Goal: Find specific page/section: Locate a particular part of the current website

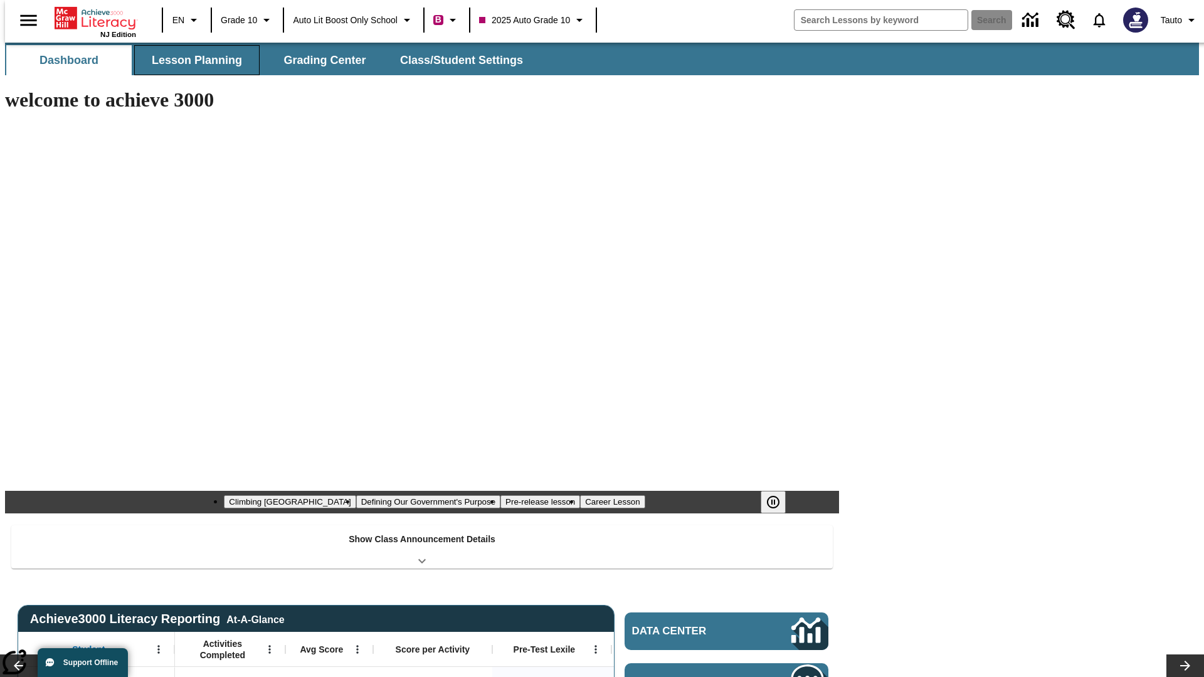
click at [192, 60] on button "Lesson Planning" at bounding box center [196, 60] width 125 height 30
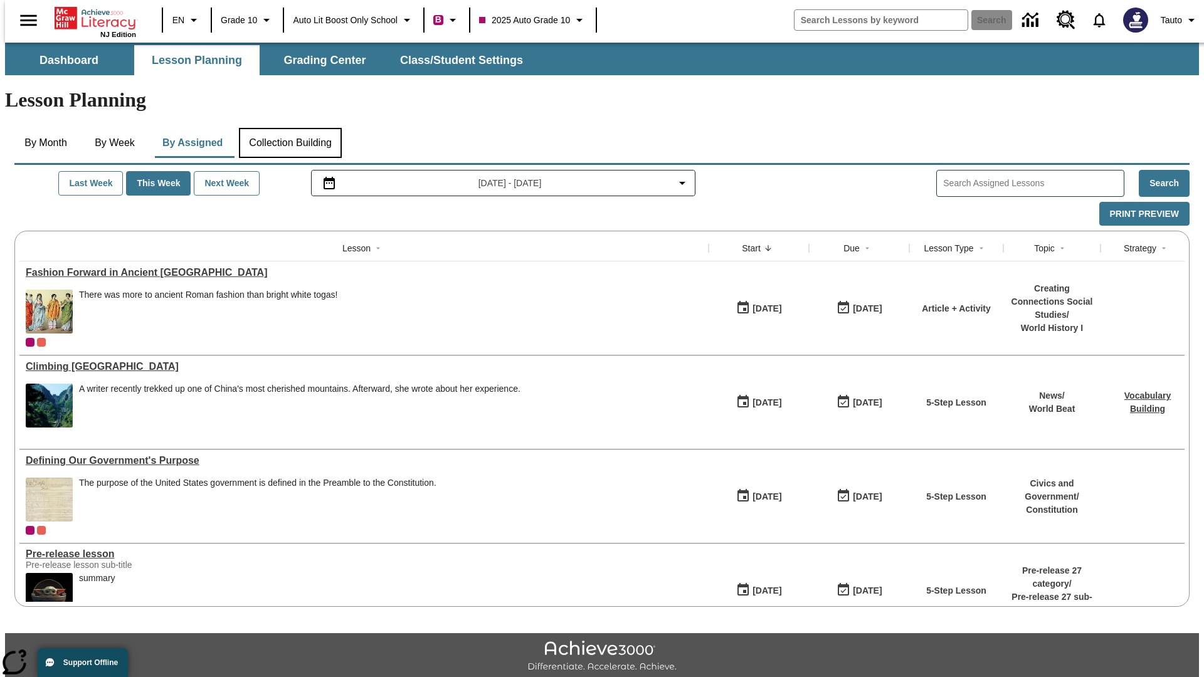
click at [290, 128] on button "Collection Building" at bounding box center [290, 143] width 103 height 30
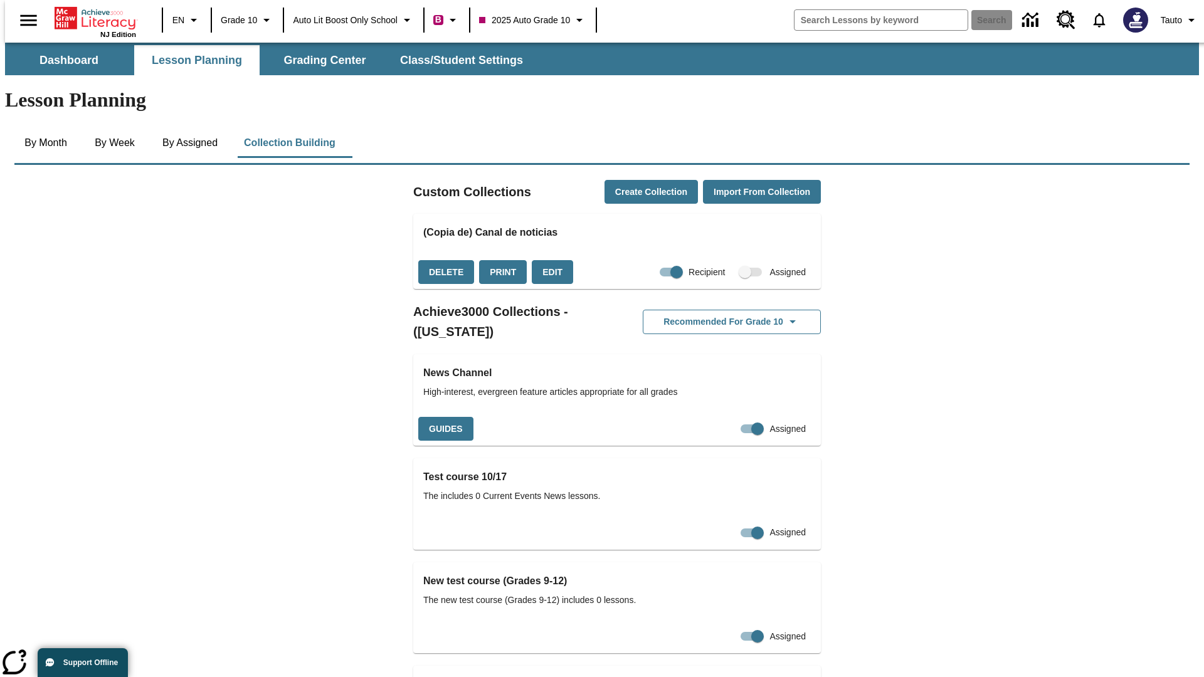
checkbox input "true"
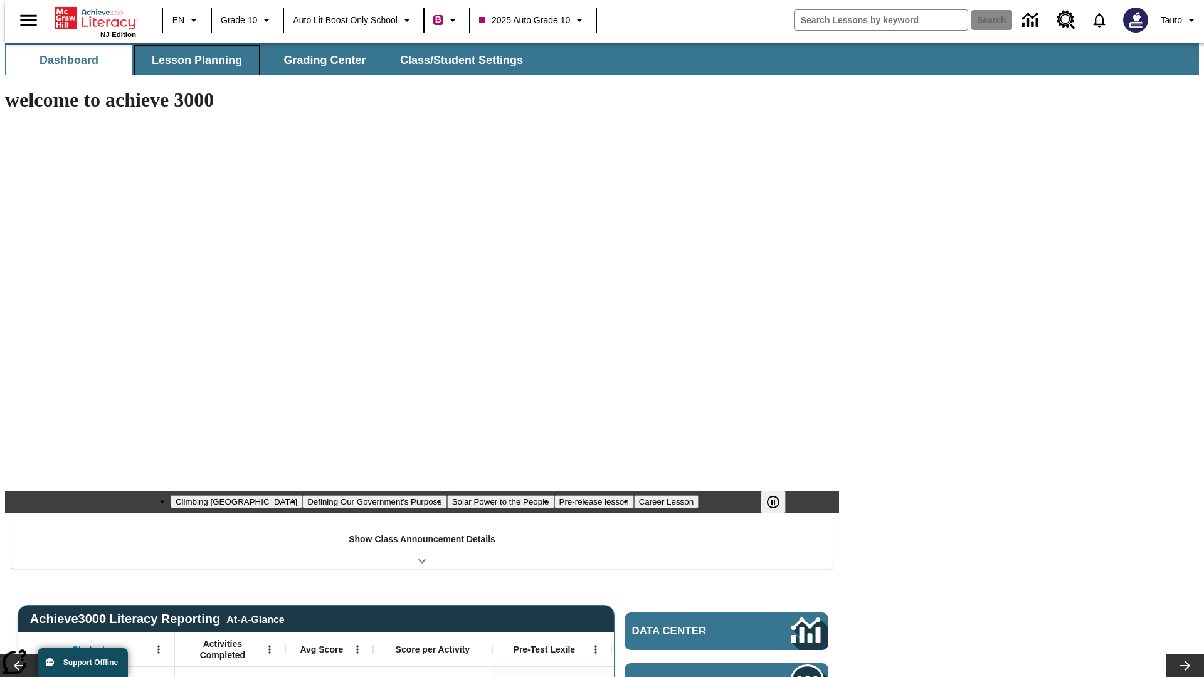
click at [192, 60] on button "Lesson Planning" at bounding box center [196, 60] width 125 height 30
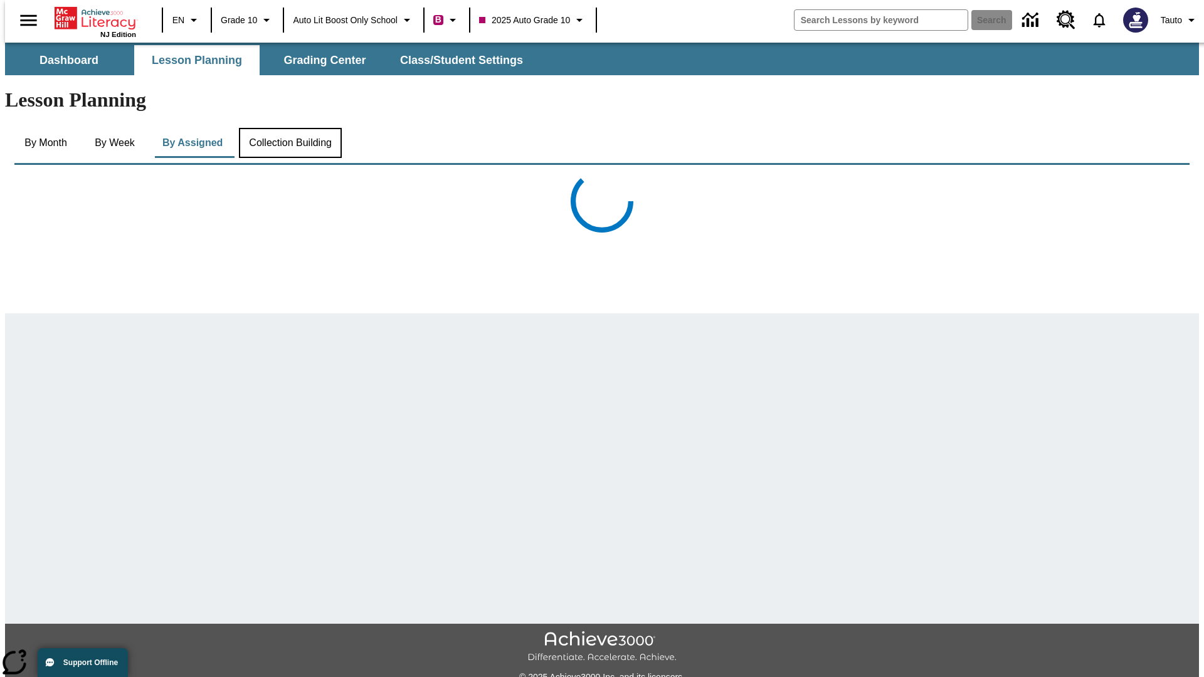
click at [290, 128] on button "Collection Building" at bounding box center [290, 143] width 103 height 30
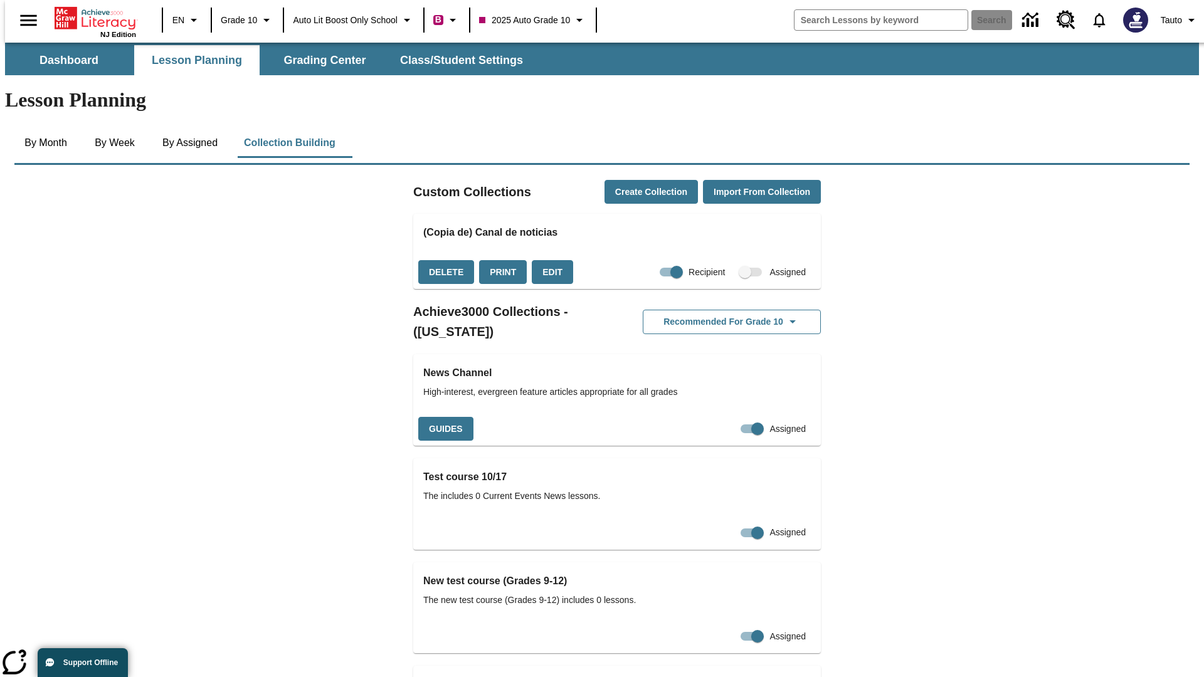
checkbox input "false"
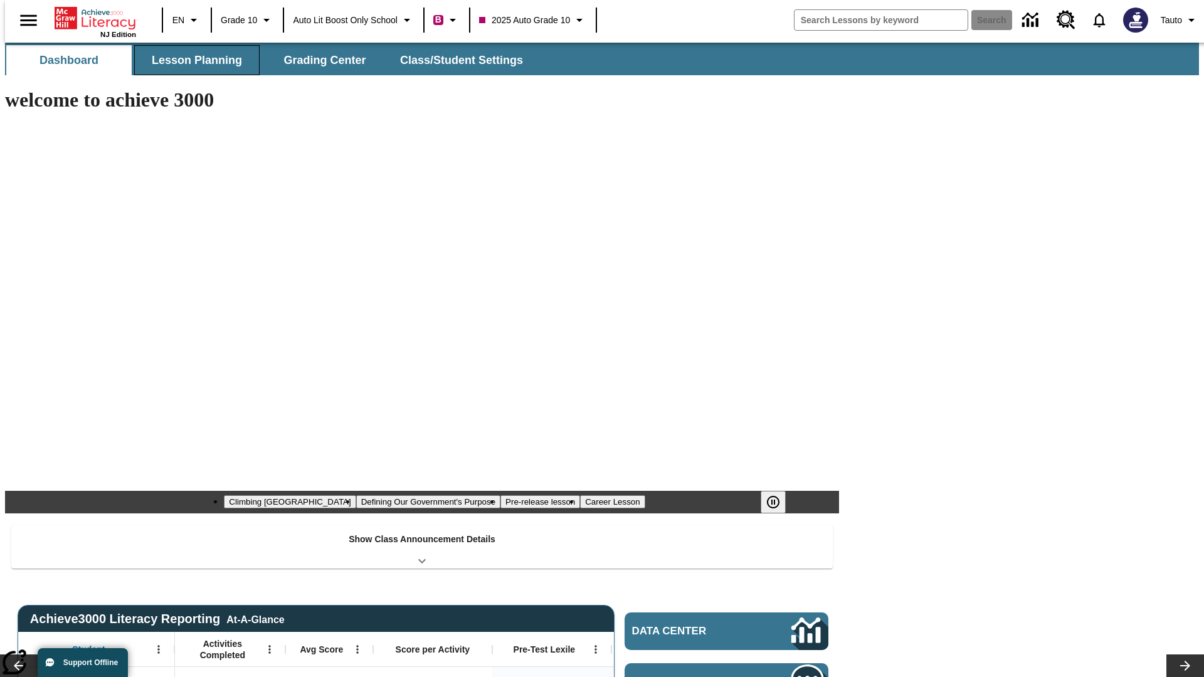
click at [192, 60] on button "Lesson Planning" at bounding box center [196, 60] width 125 height 30
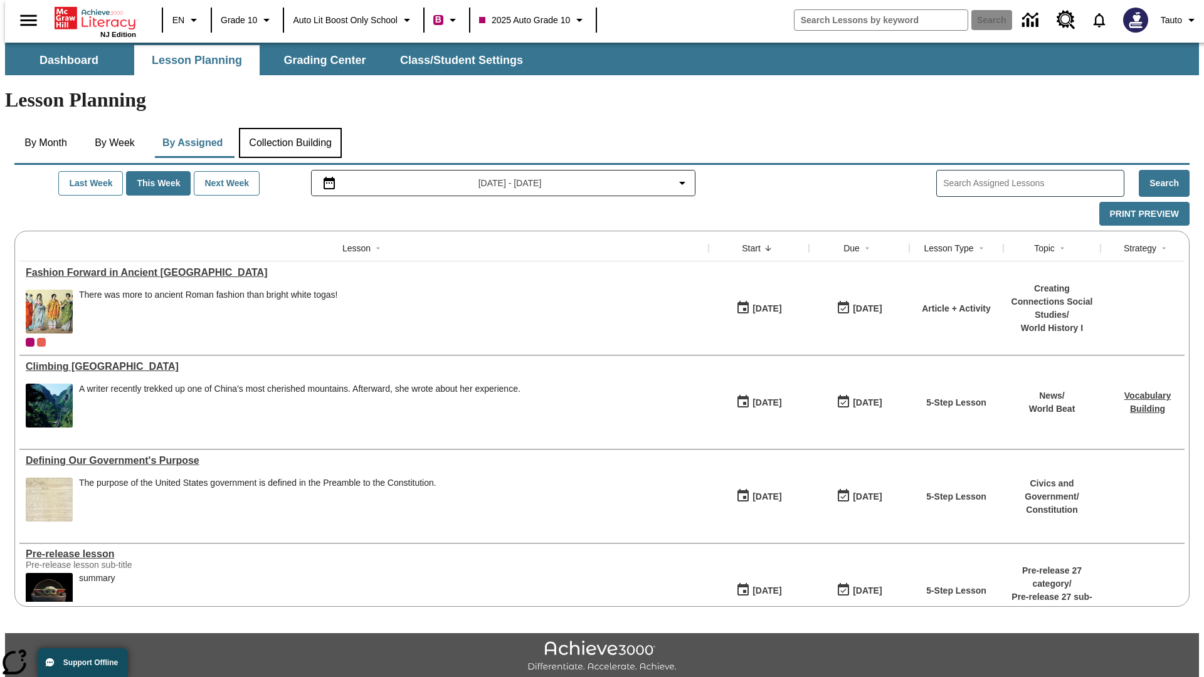
click at [290, 128] on button "Collection Building" at bounding box center [290, 143] width 103 height 30
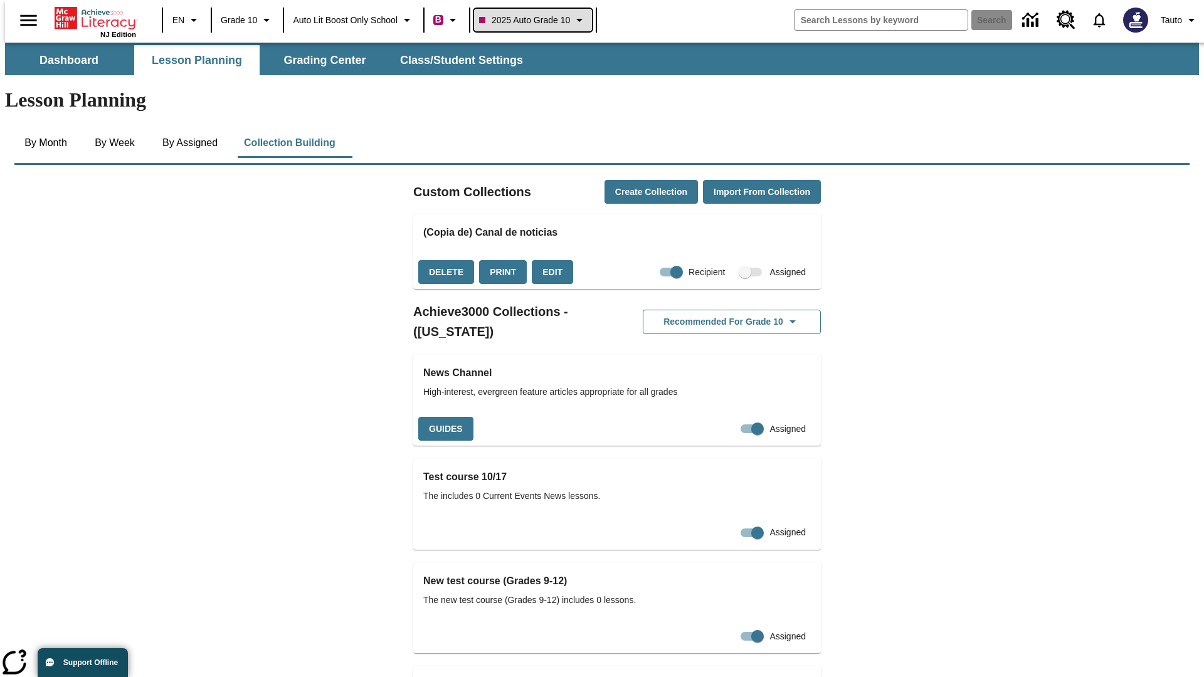
click at [537, 20] on span "2025 Auto Grade 10" at bounding box center [524, 20] width 91 height 13
